Goal: Task Accomplishment & Management: Use online tool/utility

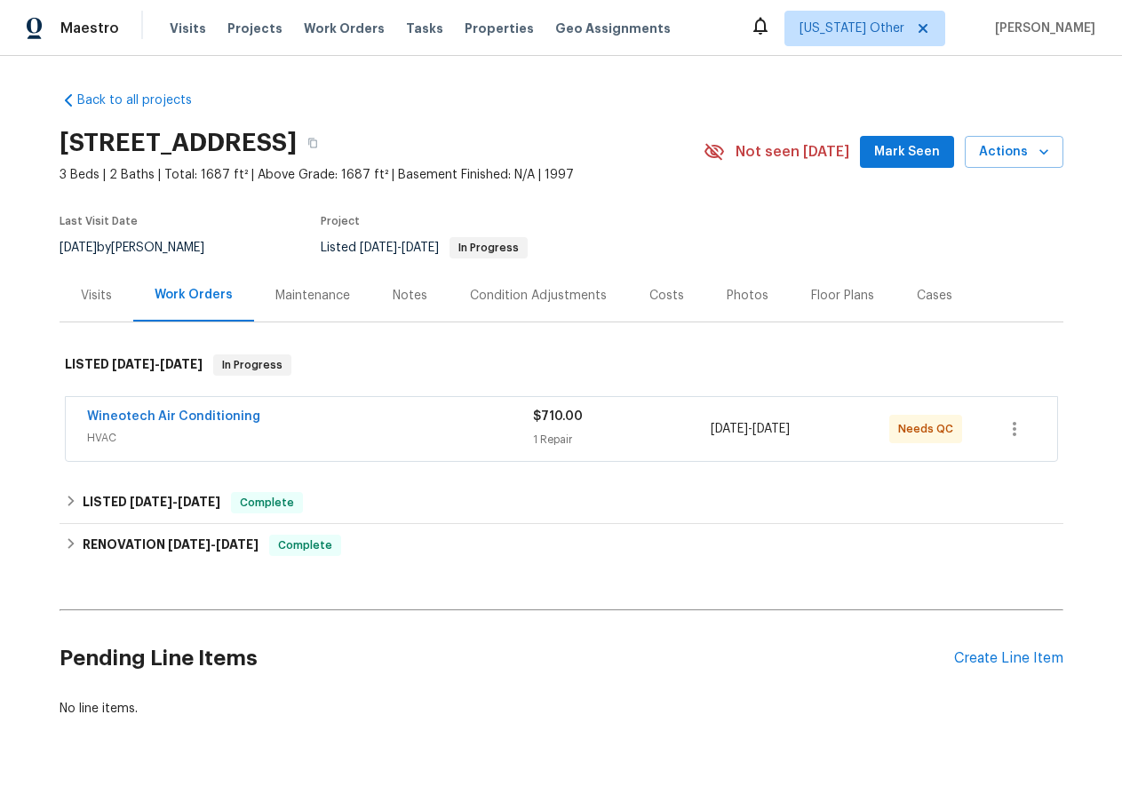
click at [96, 306] on div "Visits" at bounding box center [97, 295] width 74 height 52
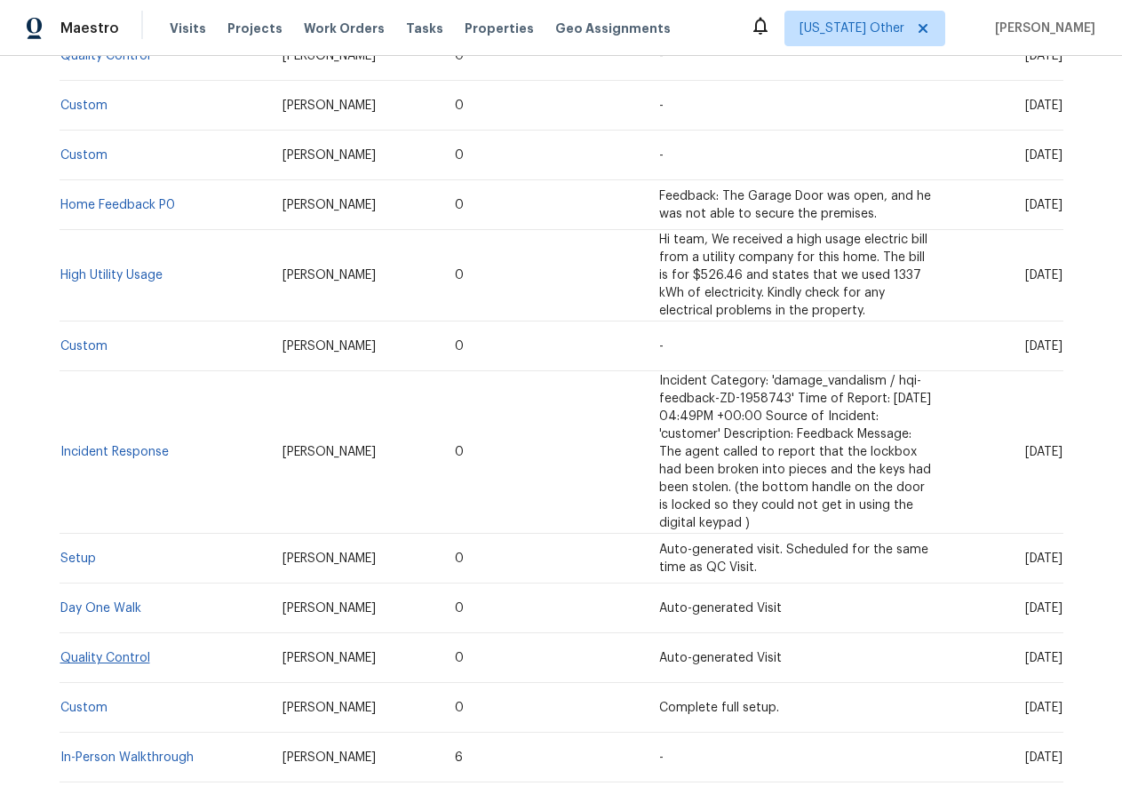
scroll to position [533, 0]
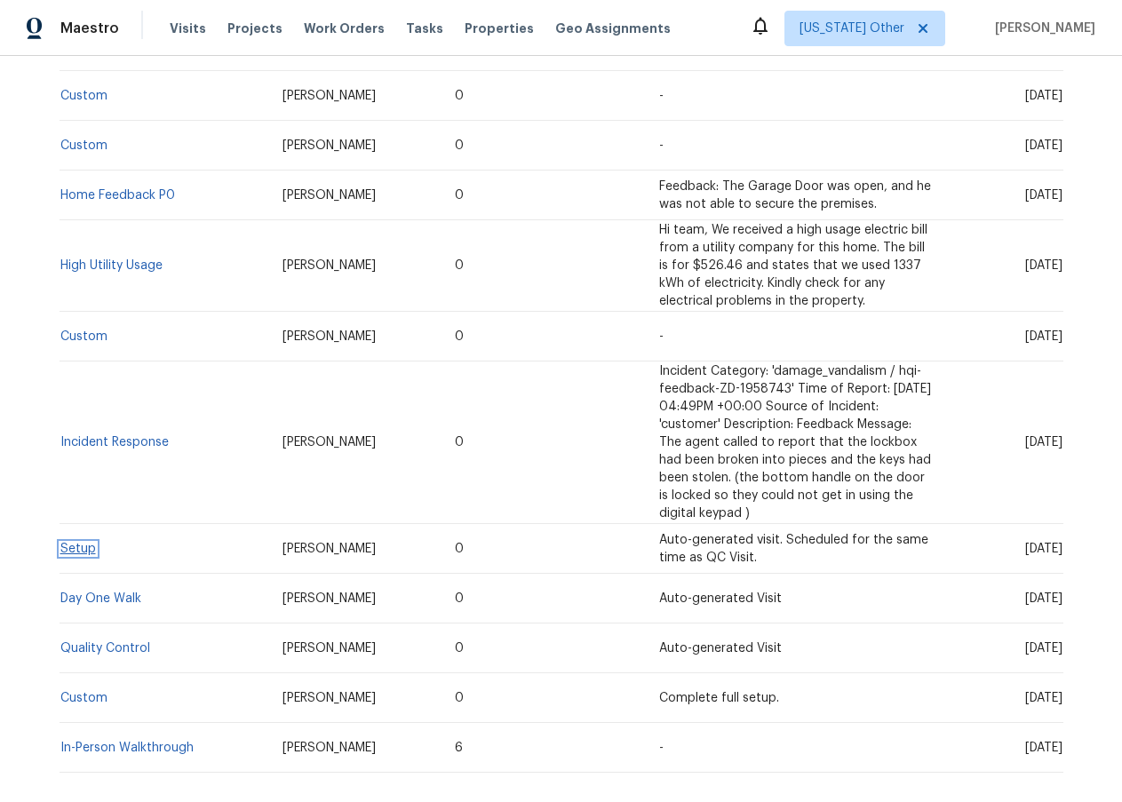
click at [75, 547] on link "Setup" at bounding box center [78, 549] width 36 height 12
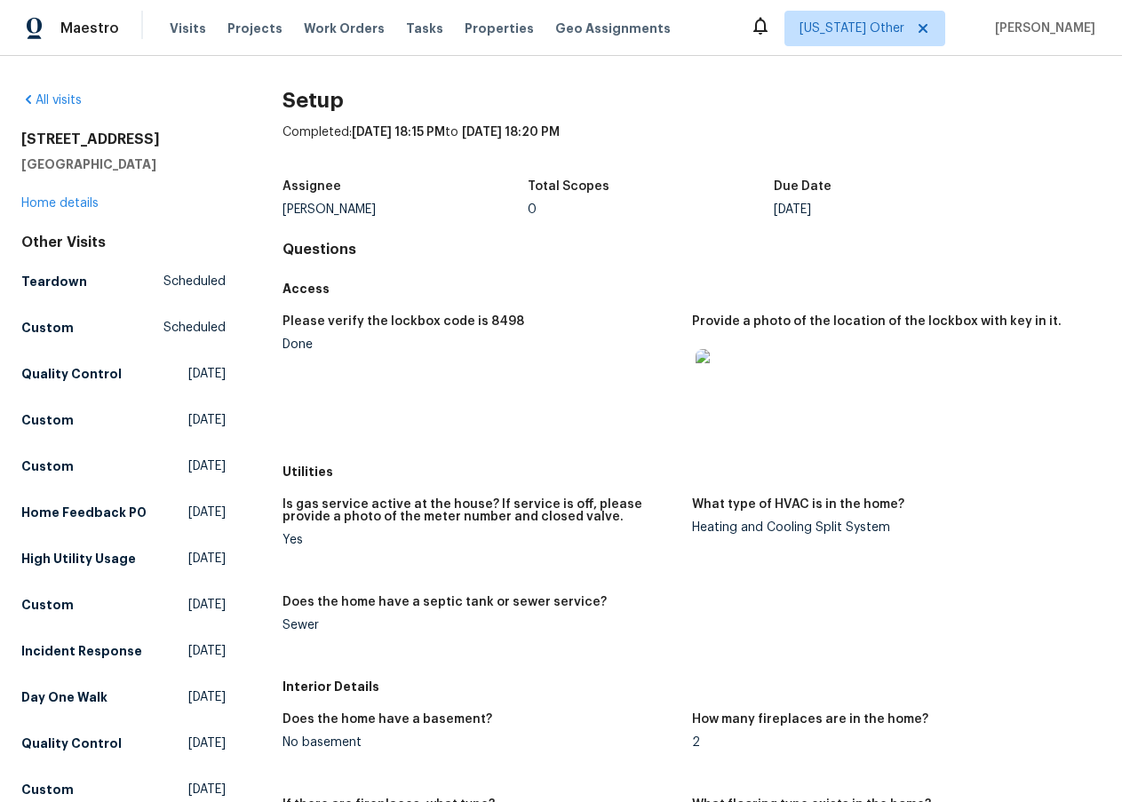
click at [711, 380] on img at bounding box center [723, 377] width 57 height 57
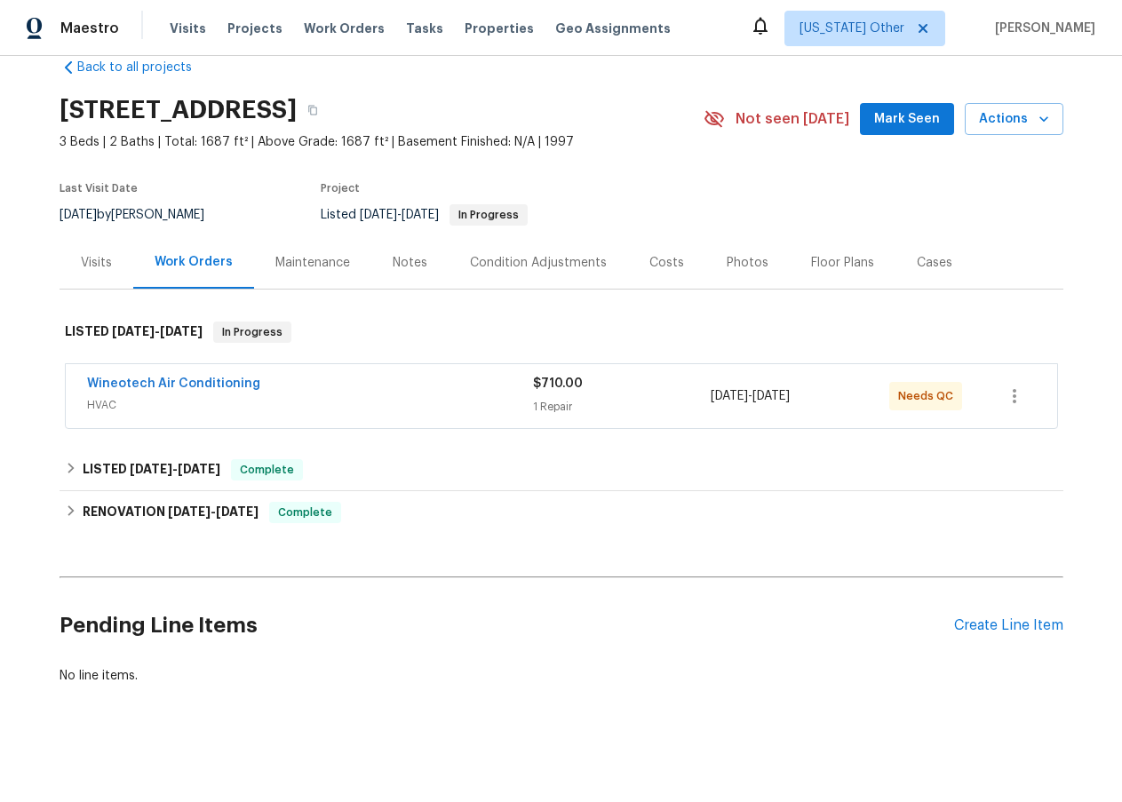
scroll to position [50, 0]
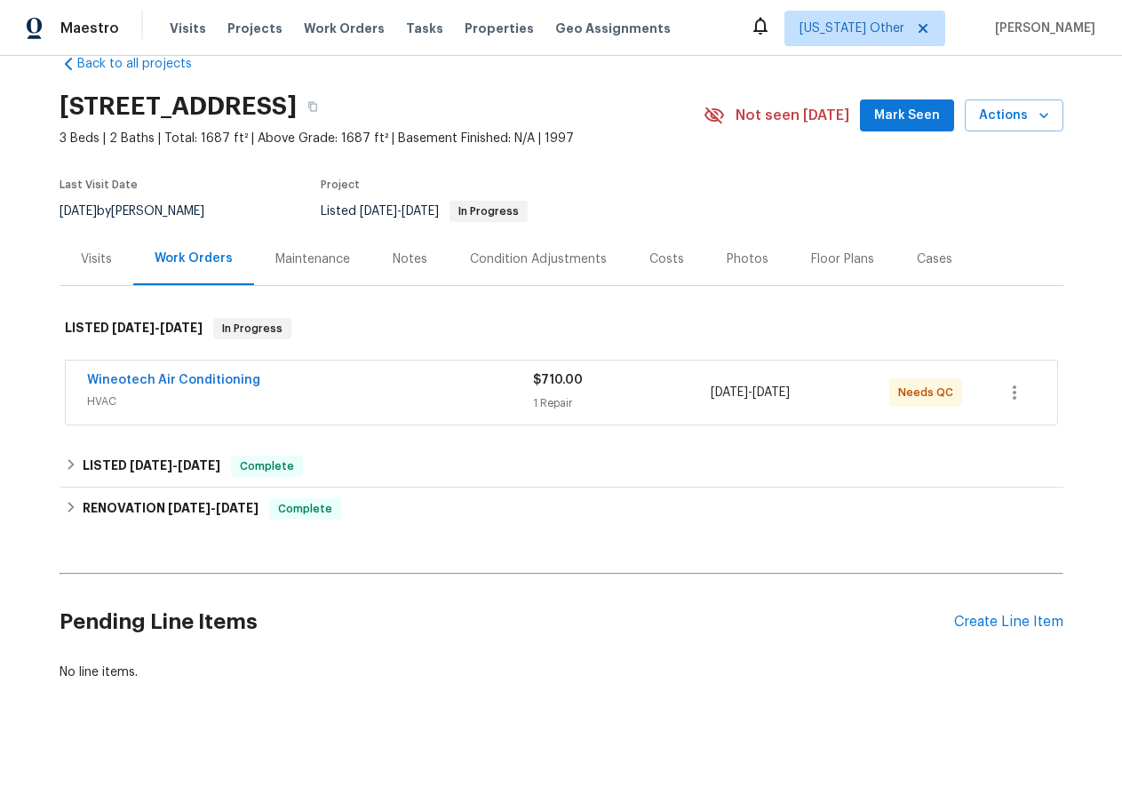
click at [91, 255] on div "Visits" at bounding box center [97, 259] width 74 height 52
